Goal: Task Accomplishment & Management: Manage account settings

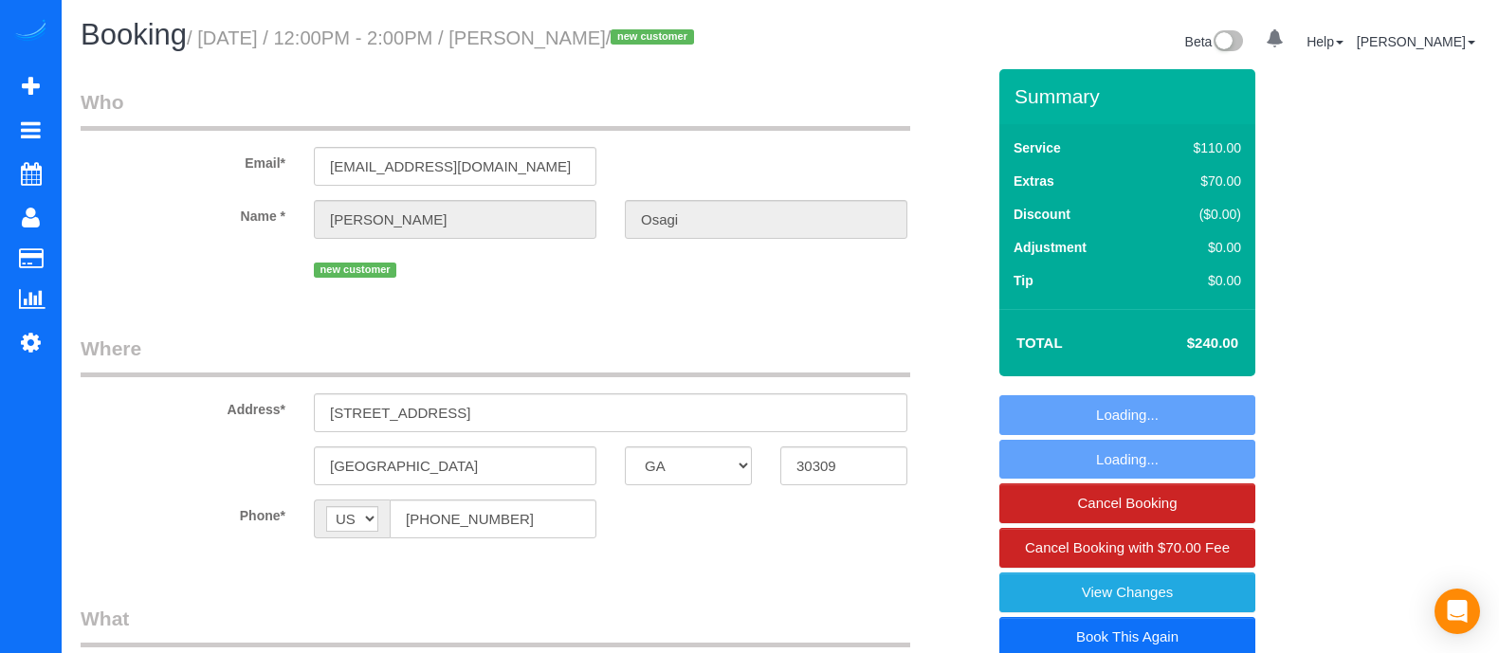
select select "GA"
select select "2"
select select "spot1"
select select "number:3"
select select "number:6"
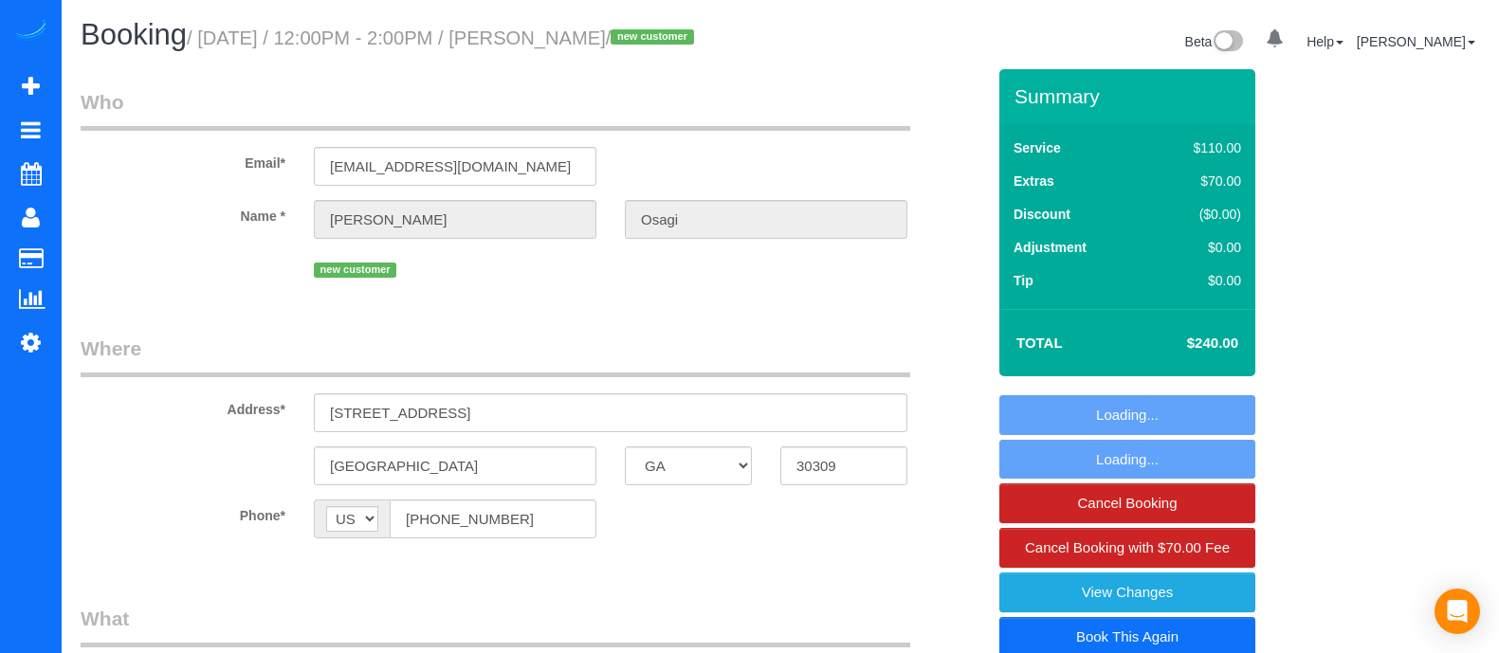
scroll to position [1138, 0]
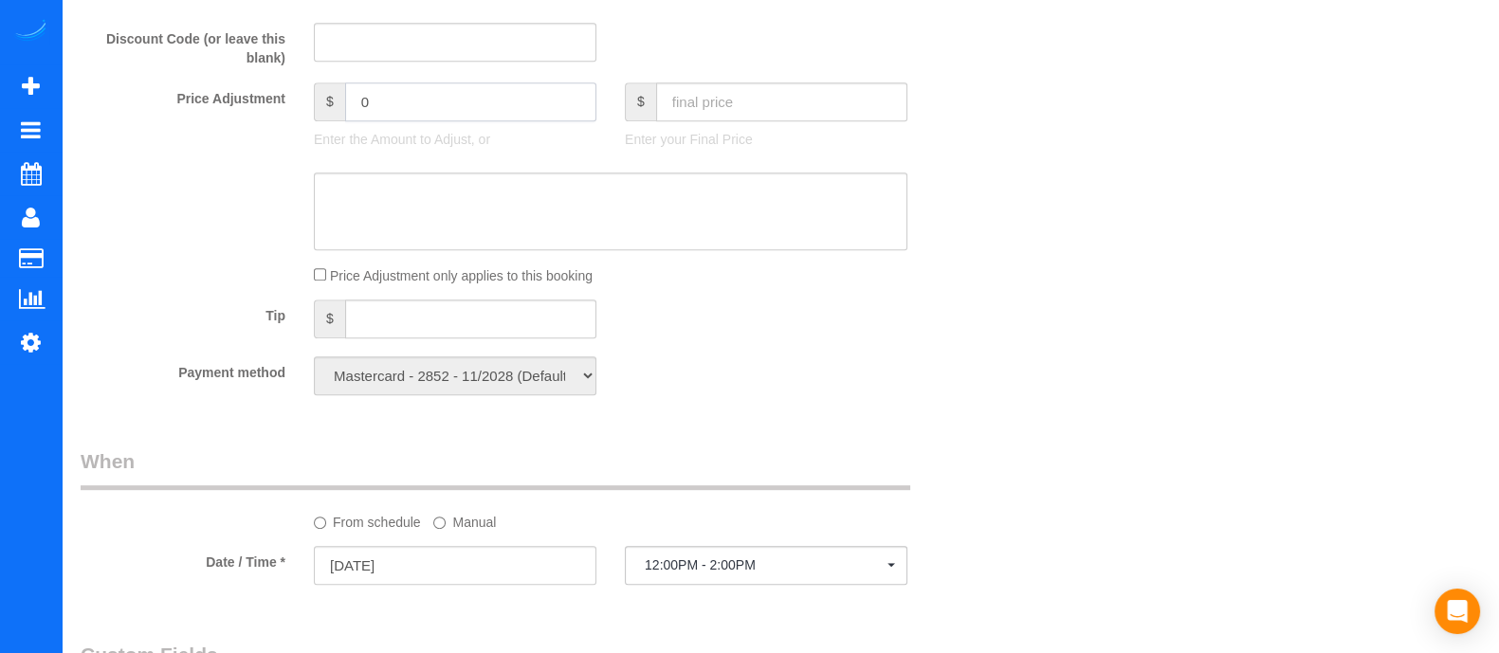
click at [394, 117] on input "0" at bounding box center [470, 102] width 251 height 39
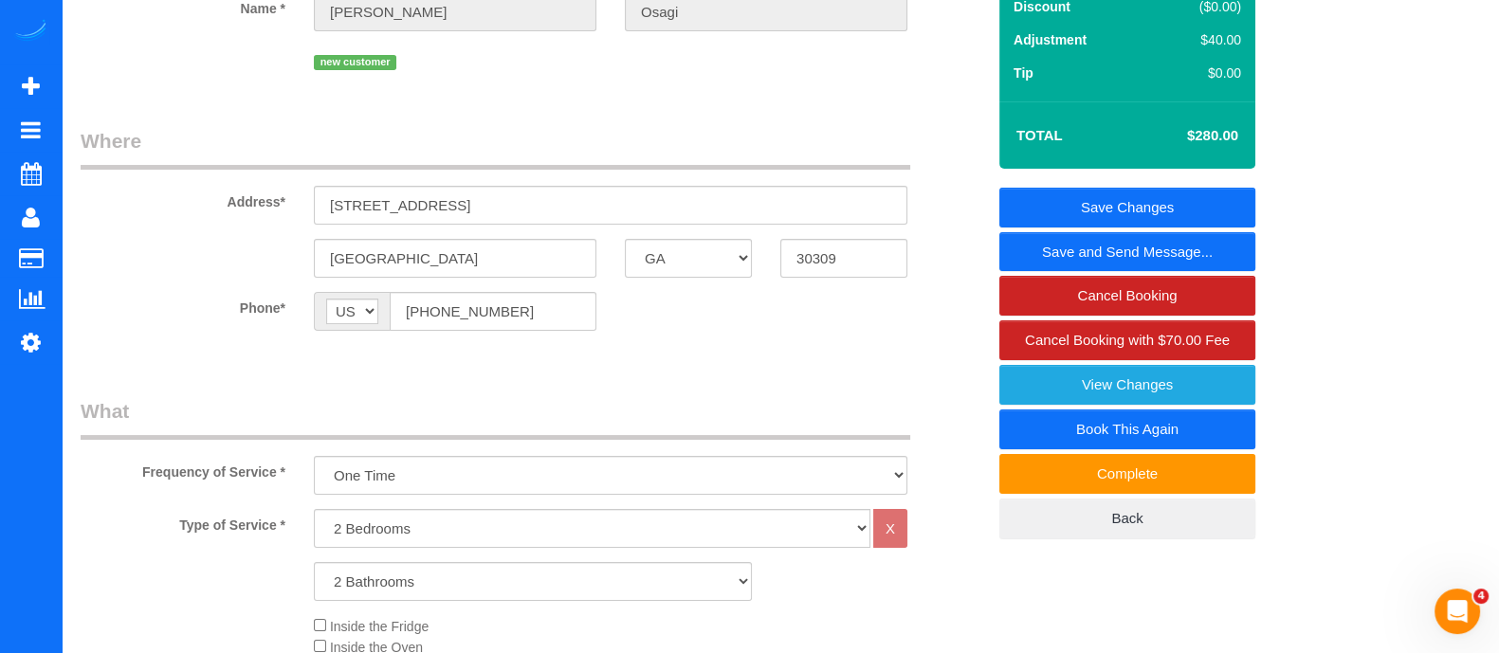
scroll to position [129, 0]
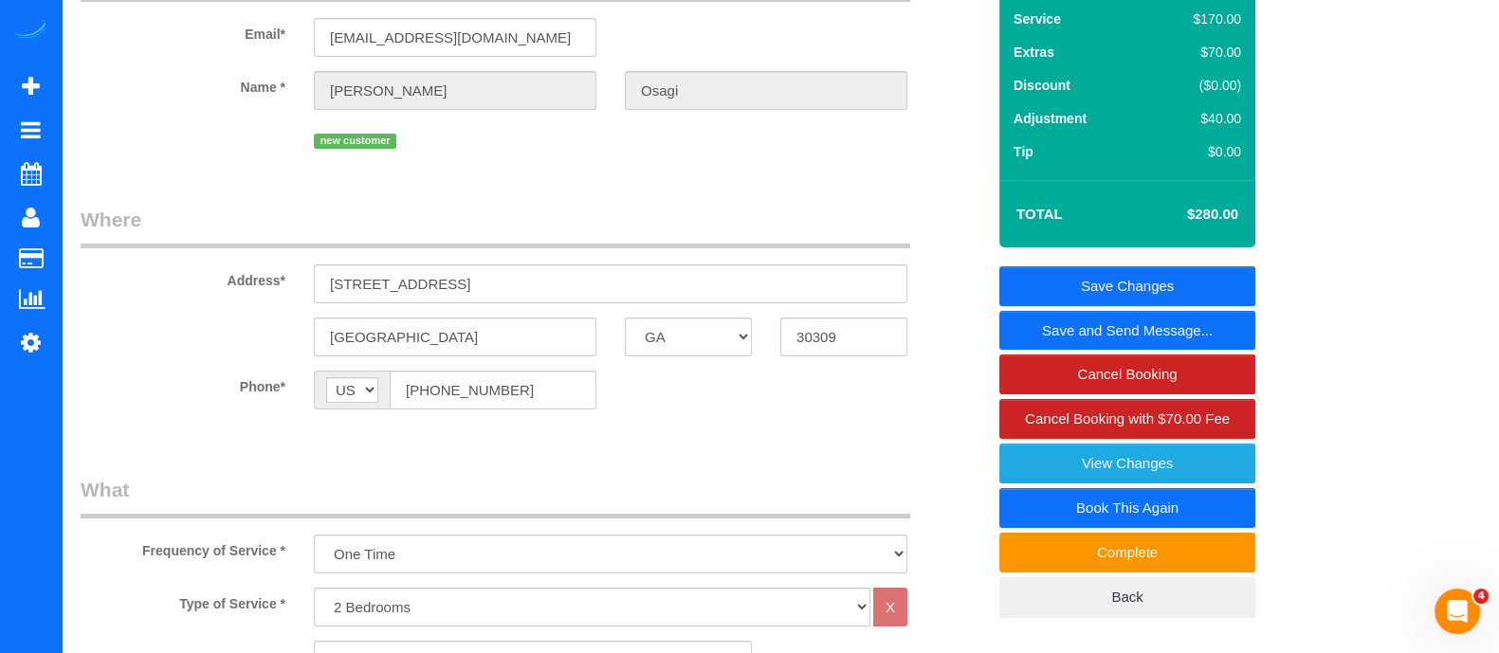
type input "40"
click at [1130, 280] on link "Save Changes" at bounding box center [1128, 286] width 256 height 40
